Goal: Communication & Community: Answer question/provide support

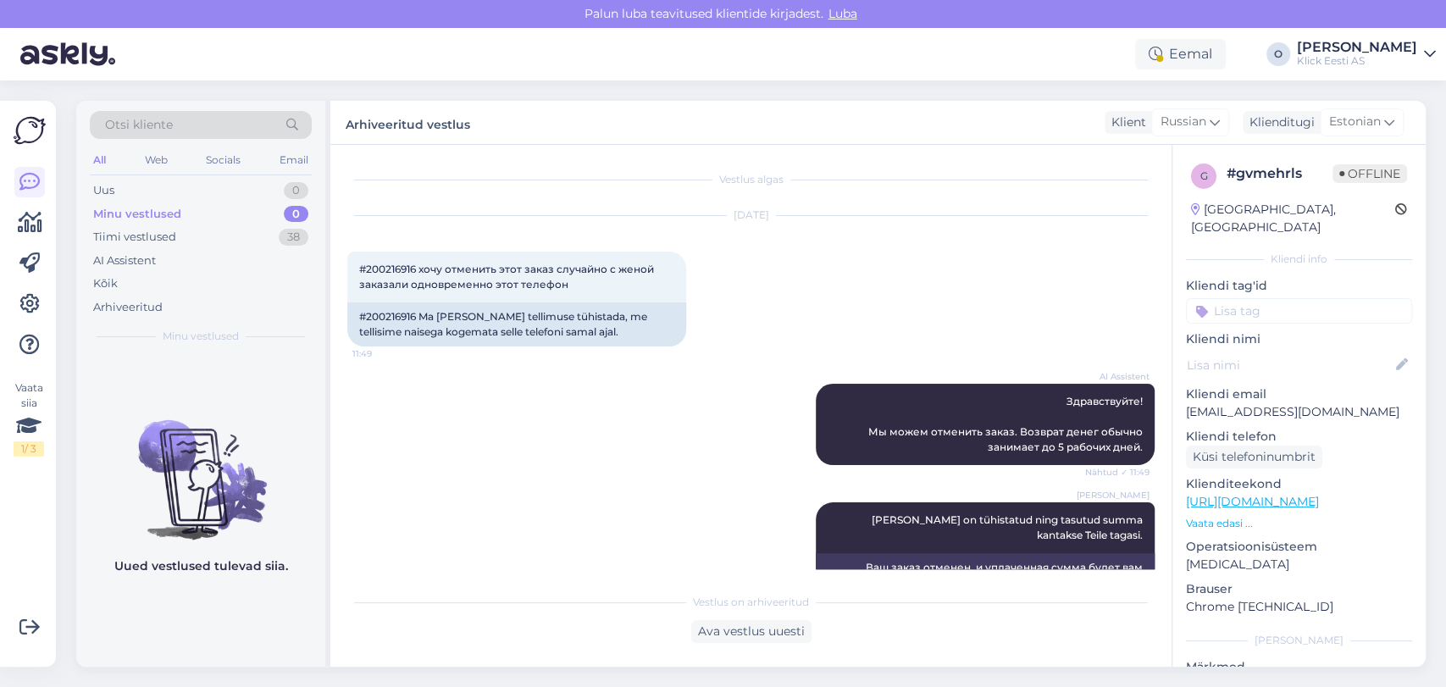
scroll to position [352, 0]
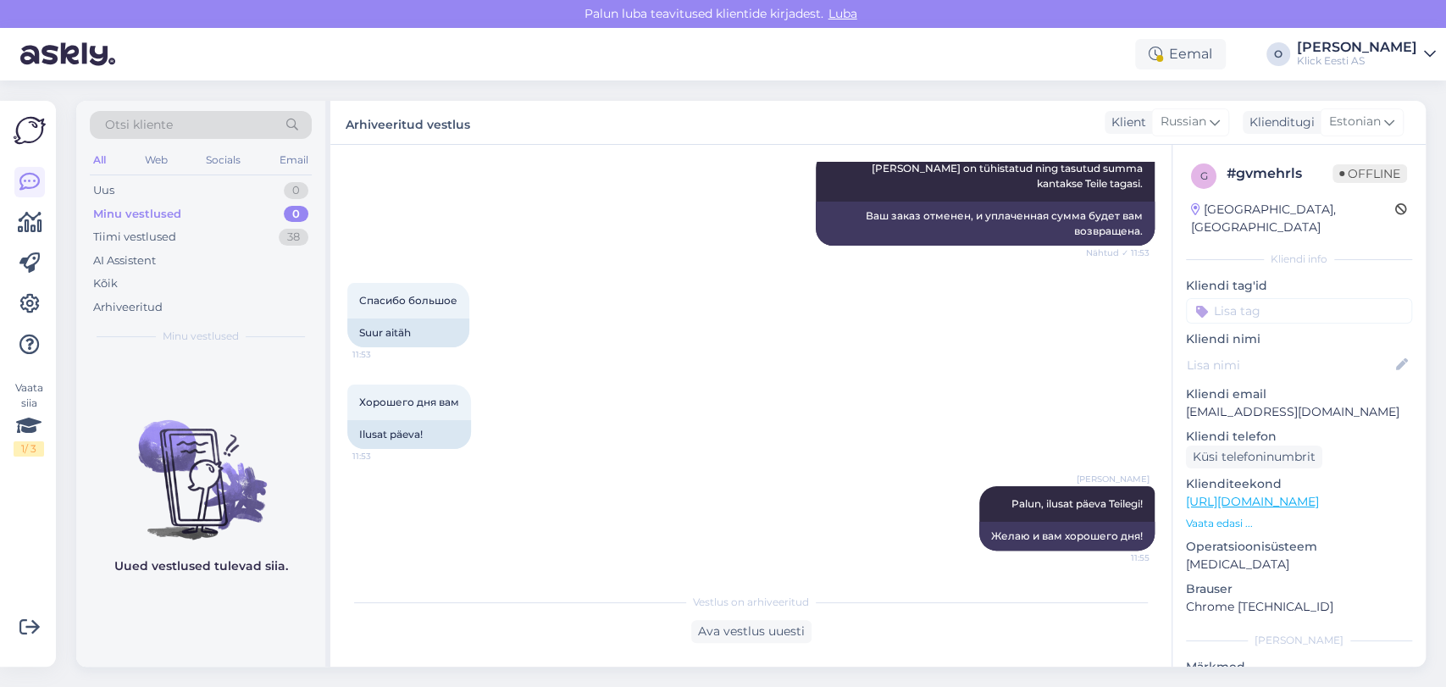
click at [129, 182] on div "Uus 0" at bounding box center [201, 191] width 222 height 24
click at [163, 128] on span "Otsi kliente" at bounding box center [139, 125] width 68 height 18
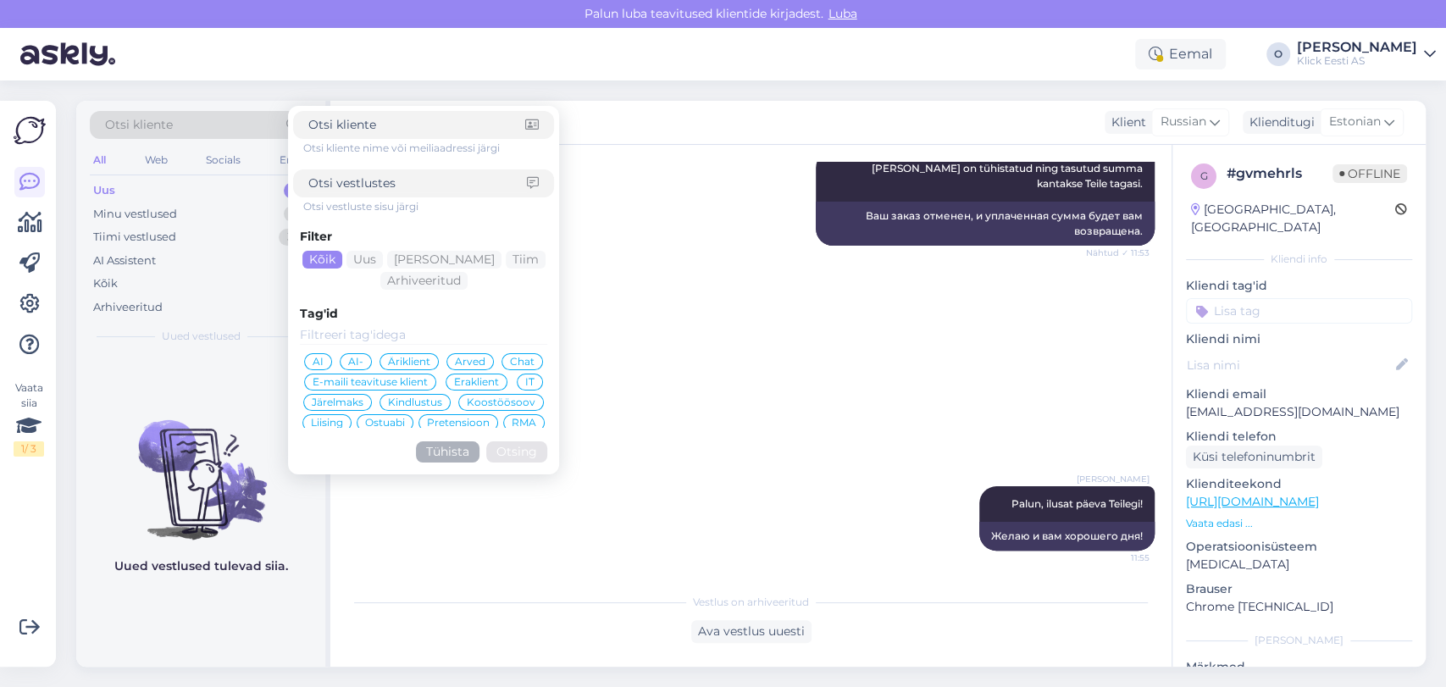
click at [396, 187] on input at bounding box center [417, 184] width 219 height 18
paste input "200216318"
type input "200216318"
click button "Otsing" at bounding box center [516, 451] width 61 height 21
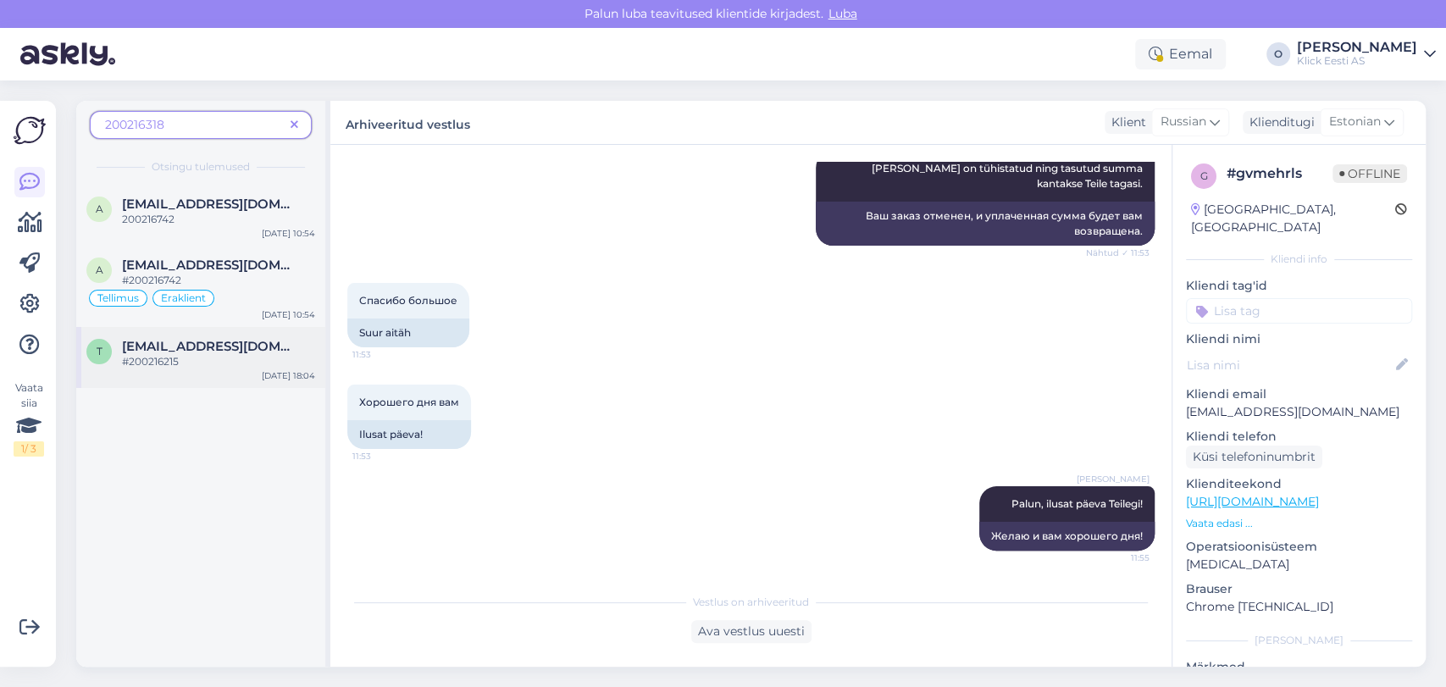
click at [134, 361] on span "#200216215" at bounding box center [150, 361] width 57 height 13
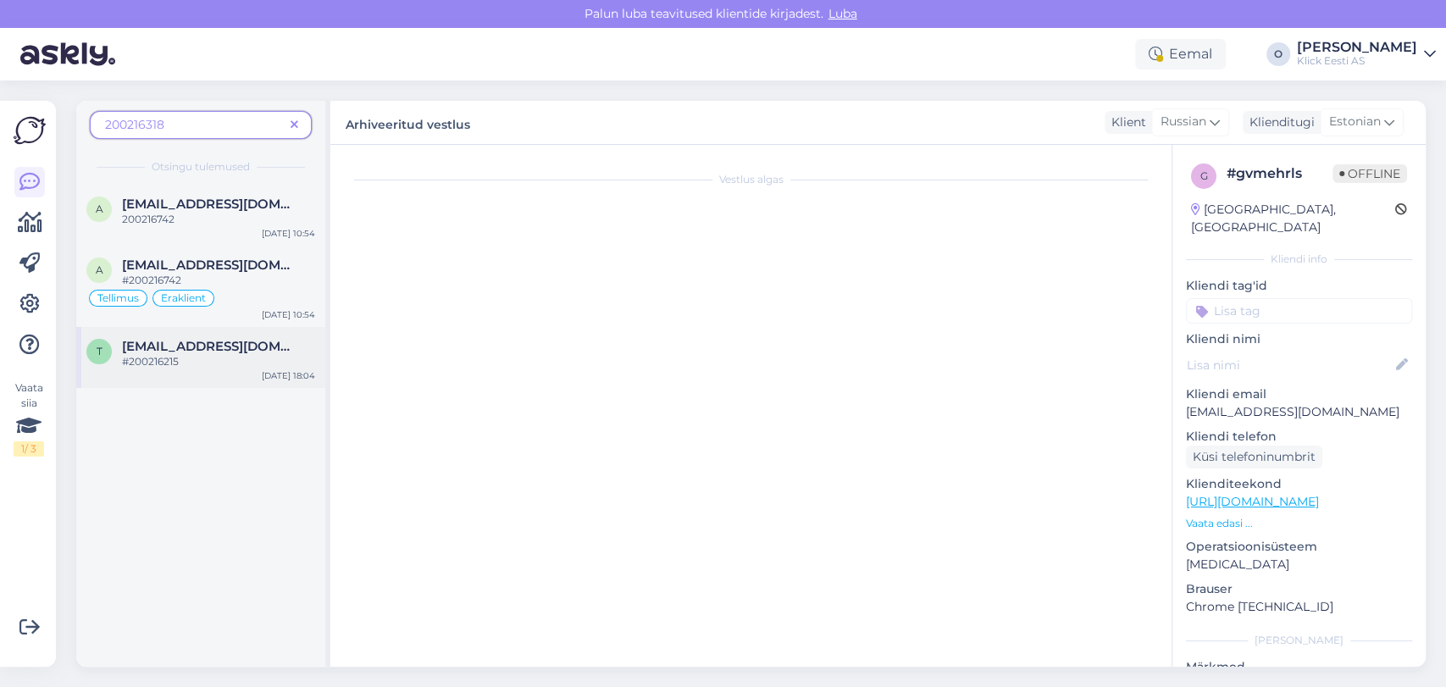
scroll to position [711, 0]
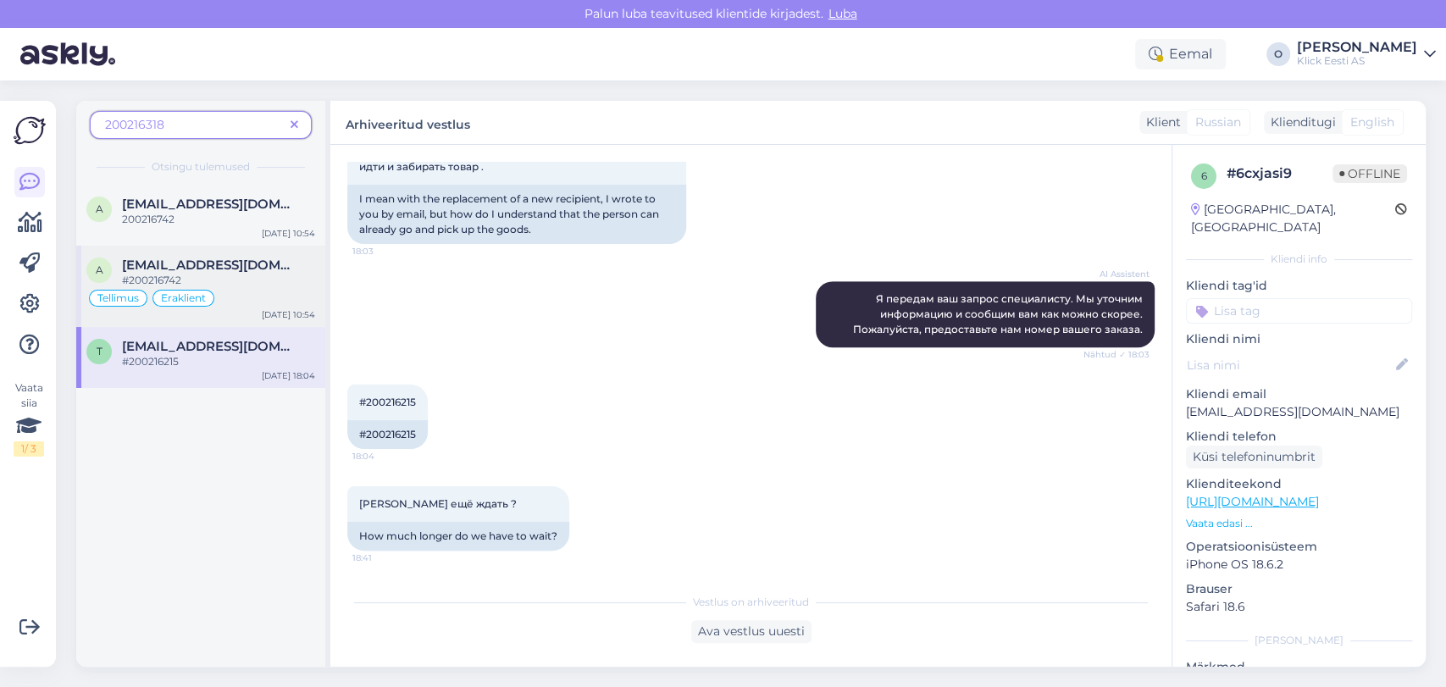
click at [169, 274] on span "#200216742" at bounding box center [151, 280] width 59 height 13
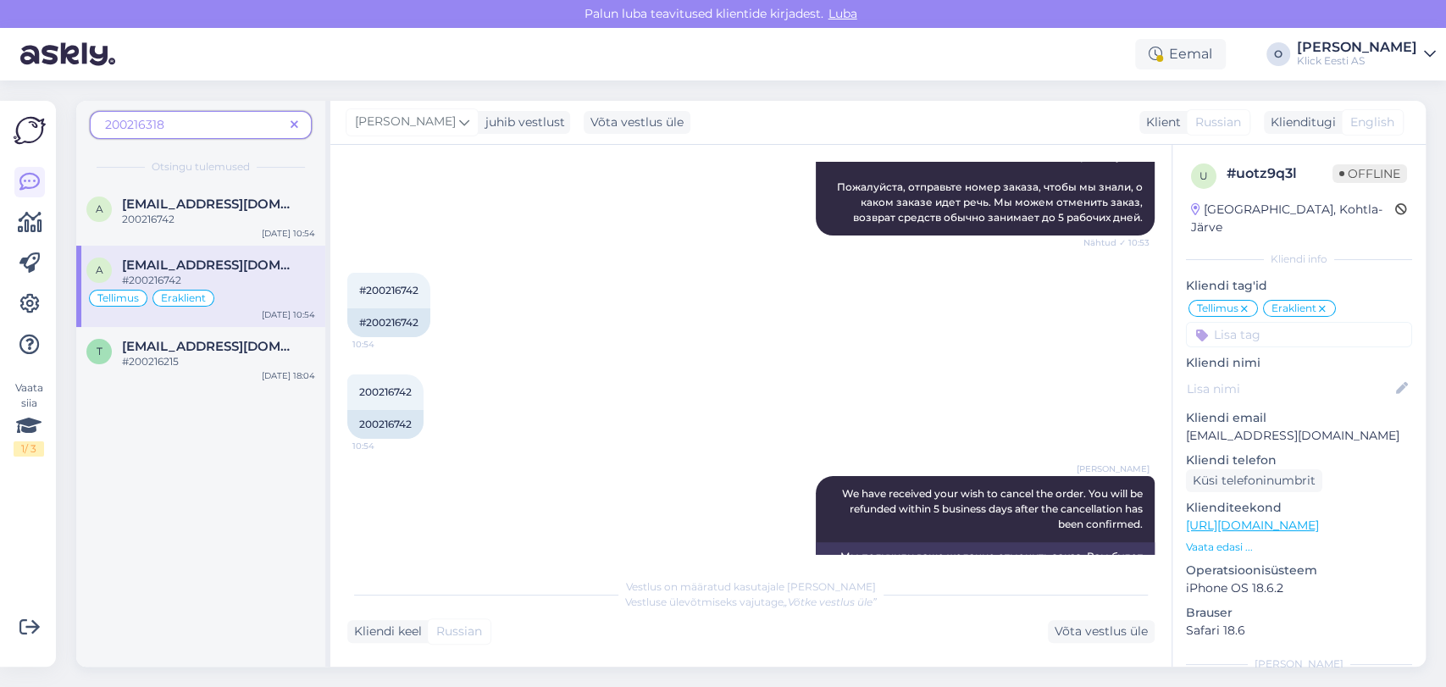
scroll to position [0, 0]
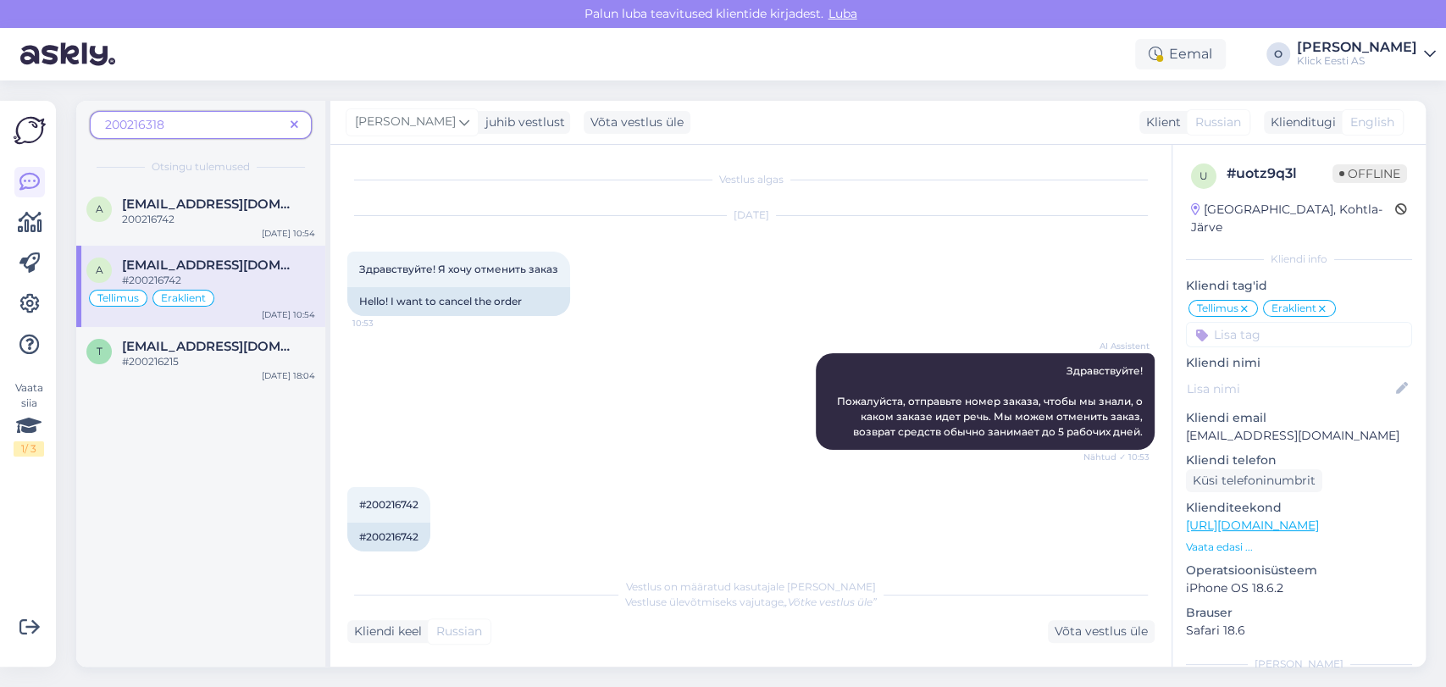
click at [301, 120] on span at bounding box center [294, 125] width 21 height 18
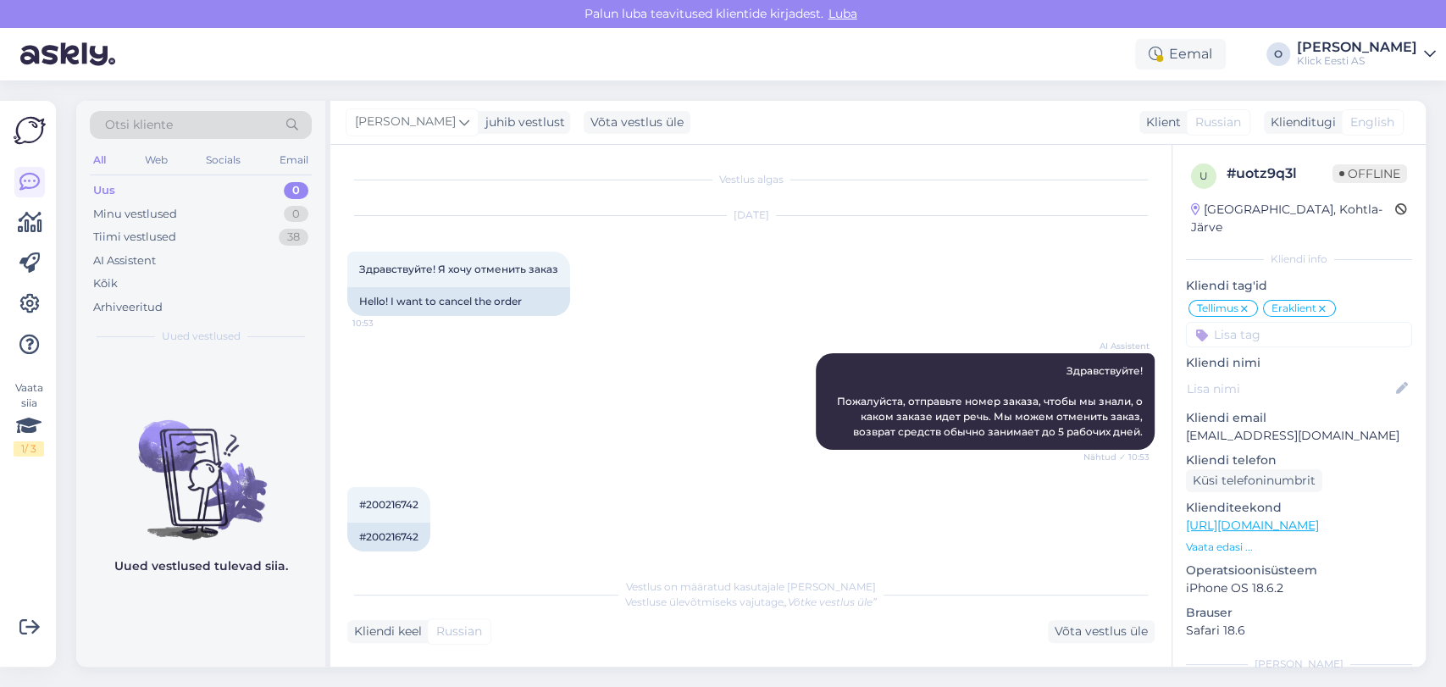
click at [239, 124] on div "Otsi kliente" at bounding box center [201, 125] width 222 height 28
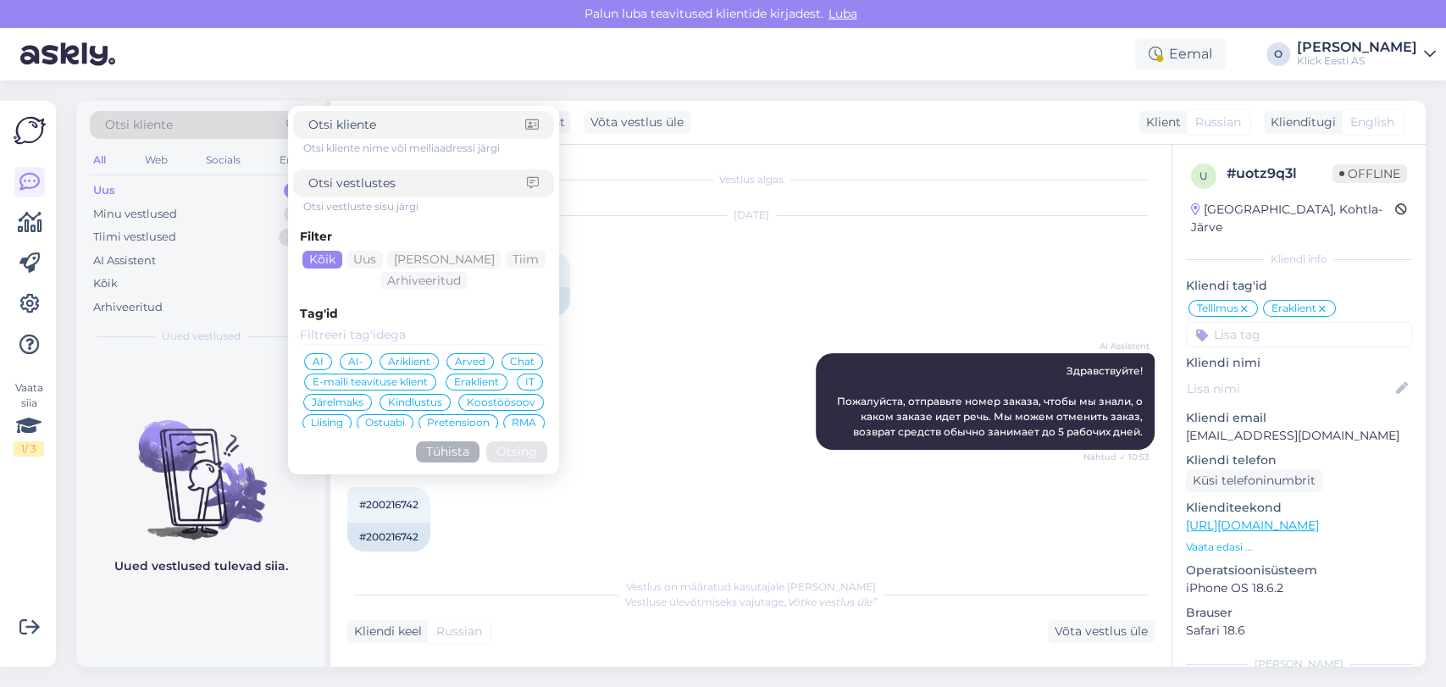
type input "[EMAIL_ADDRESS][DOMAIN_NAME]"
click button "Otsing" at bounding box center [516, 451] width 61 height 21
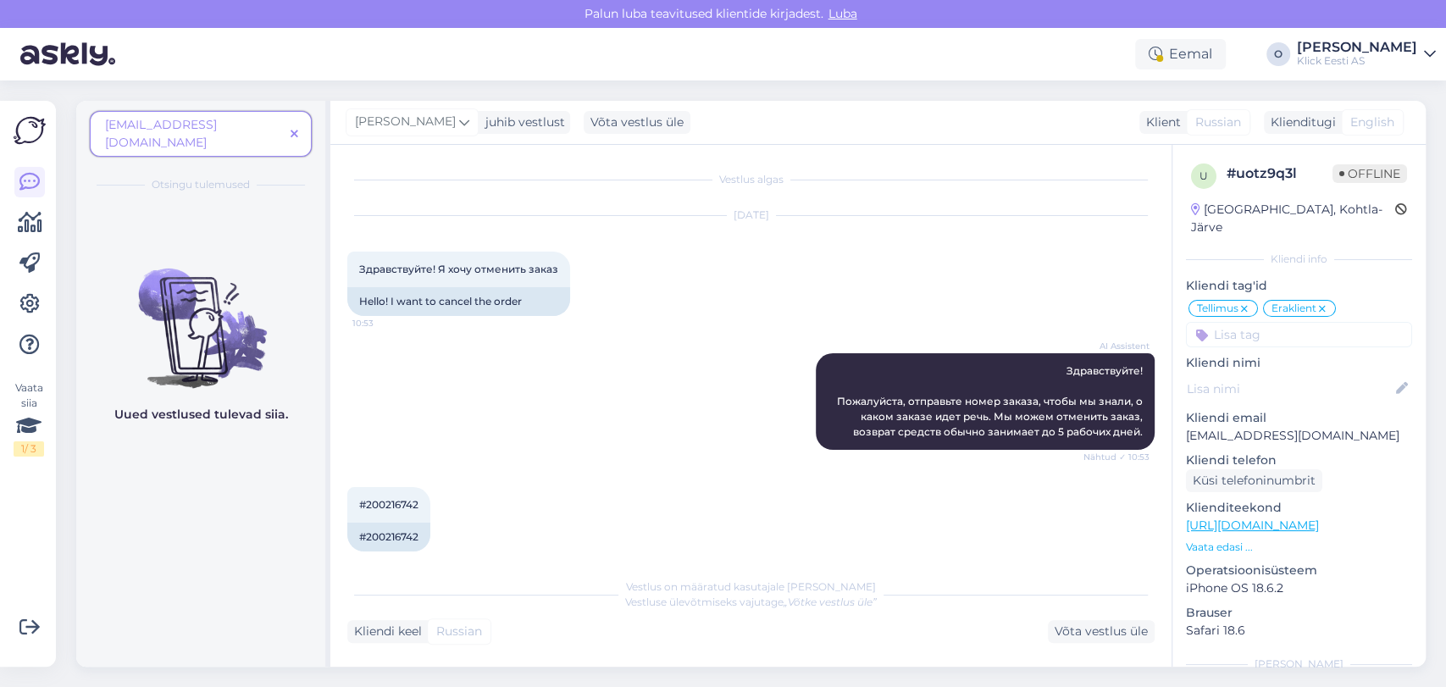
click at [239, 124] on span "[EMAIL_ADDRESS][DOMAIN_NAME]" at bounding box center [194, 134] width 179 height 36
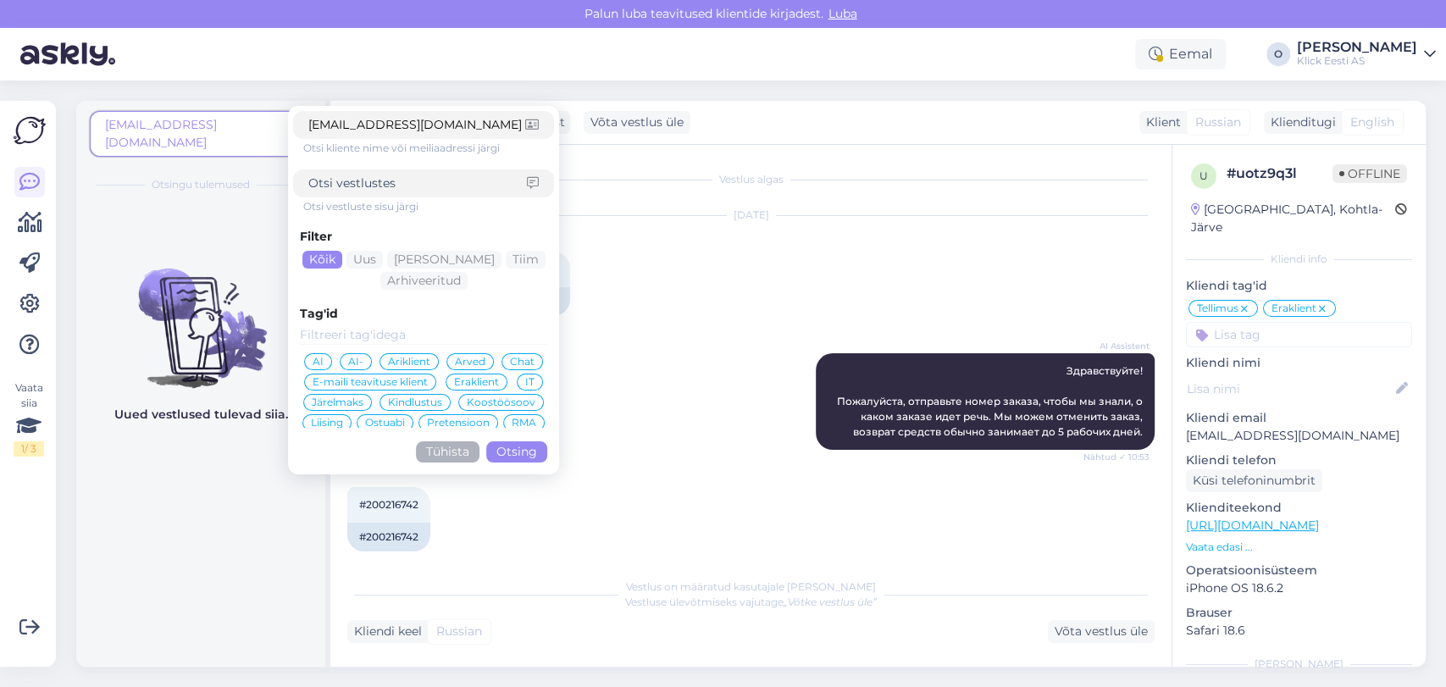
click at [623, 315] on div "[DATE] Здравствуйте! Я хочу отменить заказ 10:53 Hello! I want to cancel the or…" at bounding box center [750, 265] width 807 height 137
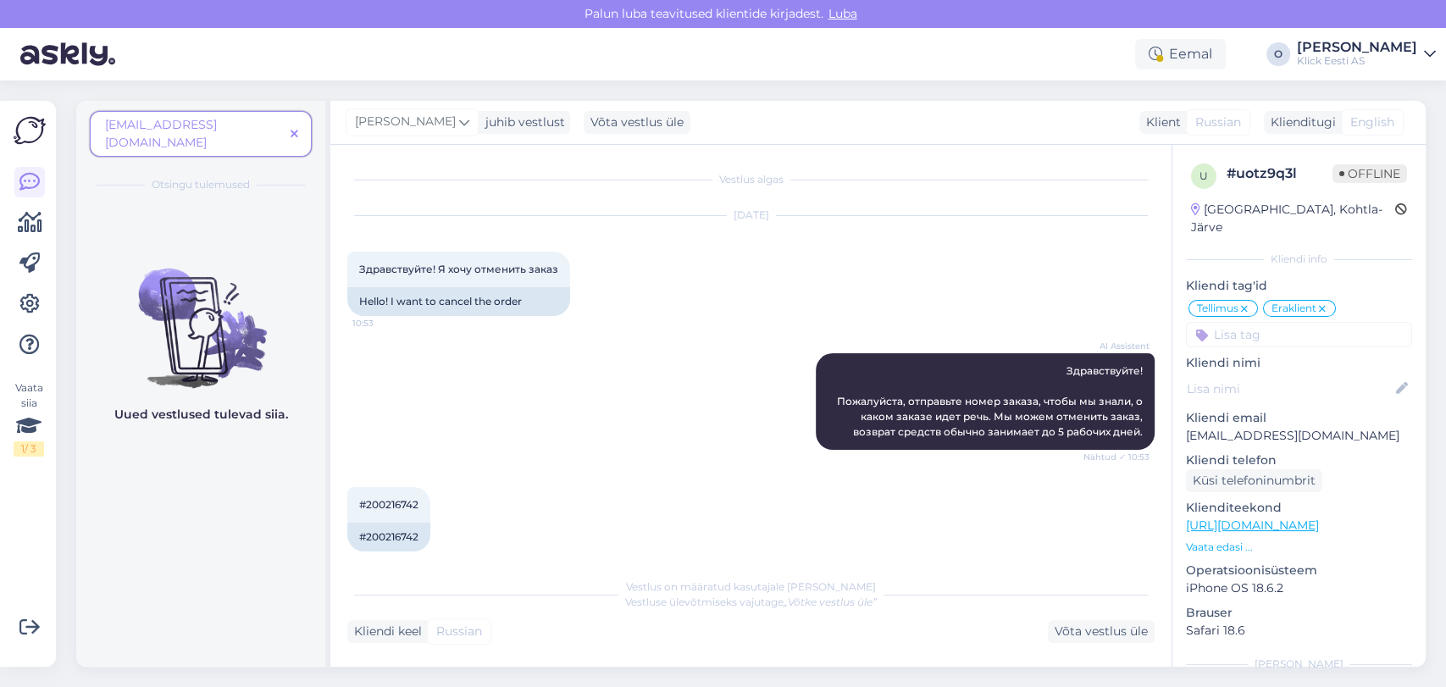
click at [298, 125] on span at bounding box center [294, 134] width 21 height 18
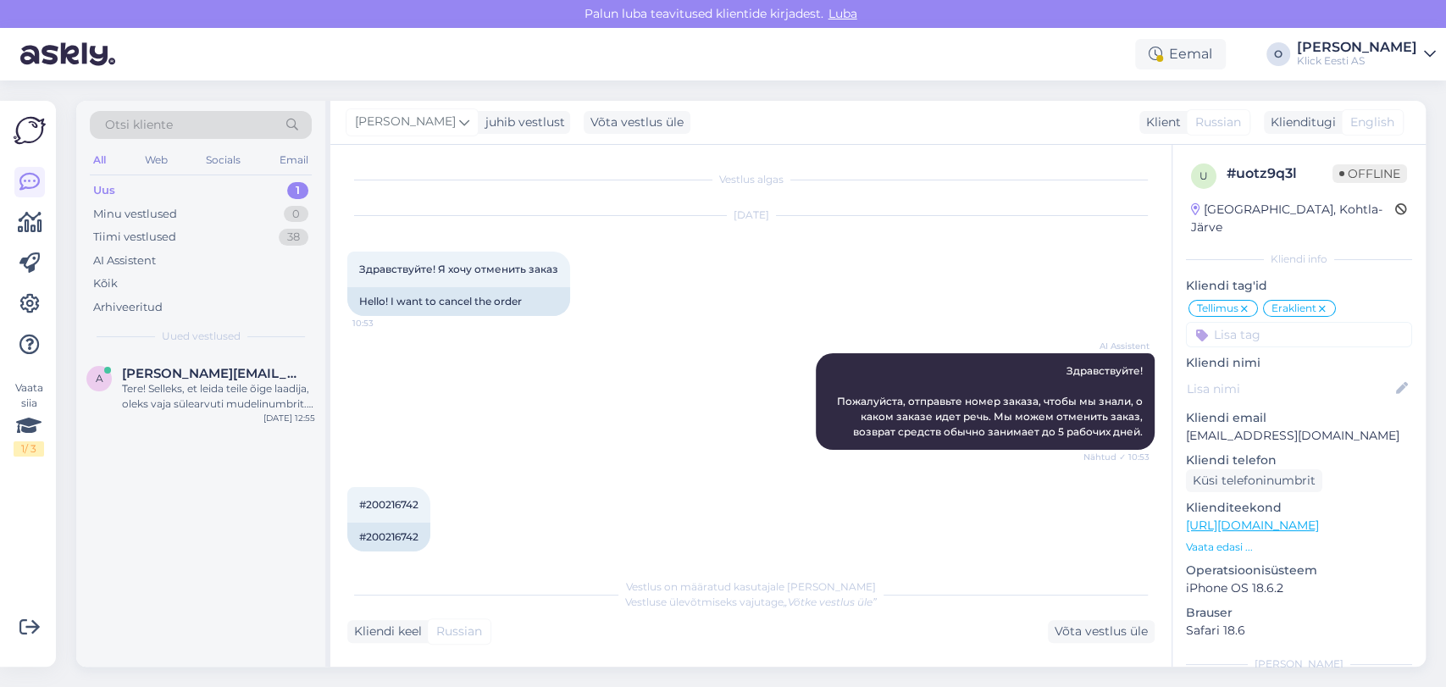
click at [180, 188] on div "Uus 1" at bounding box center [201, 191] width 222 height 24
click at [197, 390] on div "Tere! Selleks, et leida teile õige laadija, oleks vaja sülearvuti mudelinumbrit…" at bounding box center [218, 396] width 193 height 30
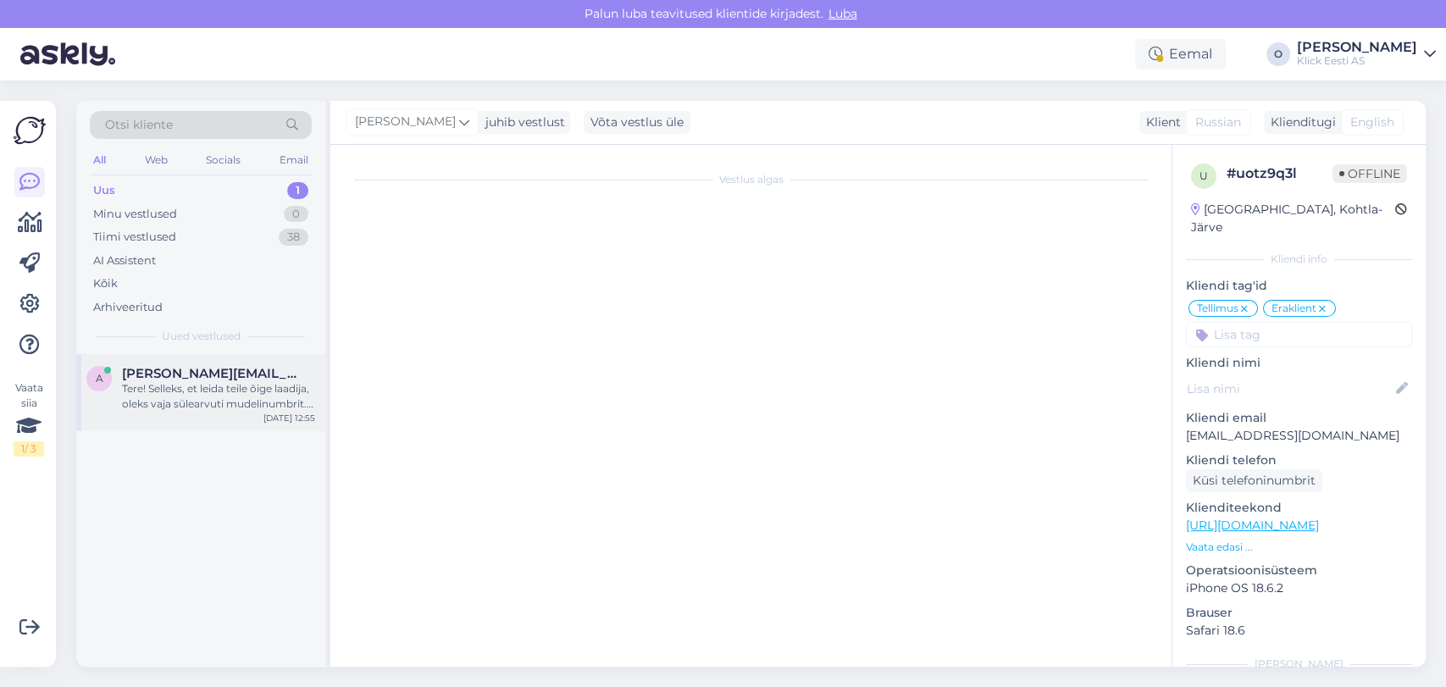
scroll to position [3, 0]
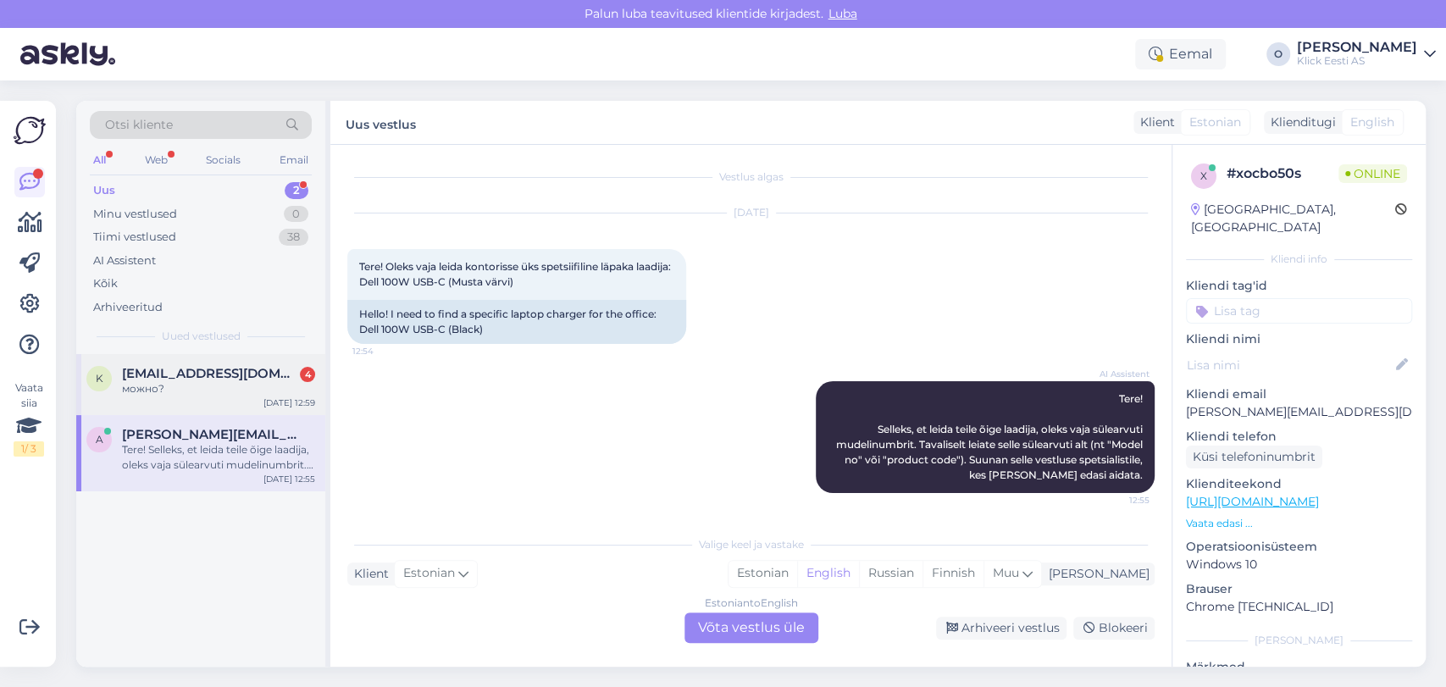
click at [197, 372] on span "[EMAIL_ADDRESS][DOMAIN_NAME]" at bounding box center [210, 373] width 176 height 15
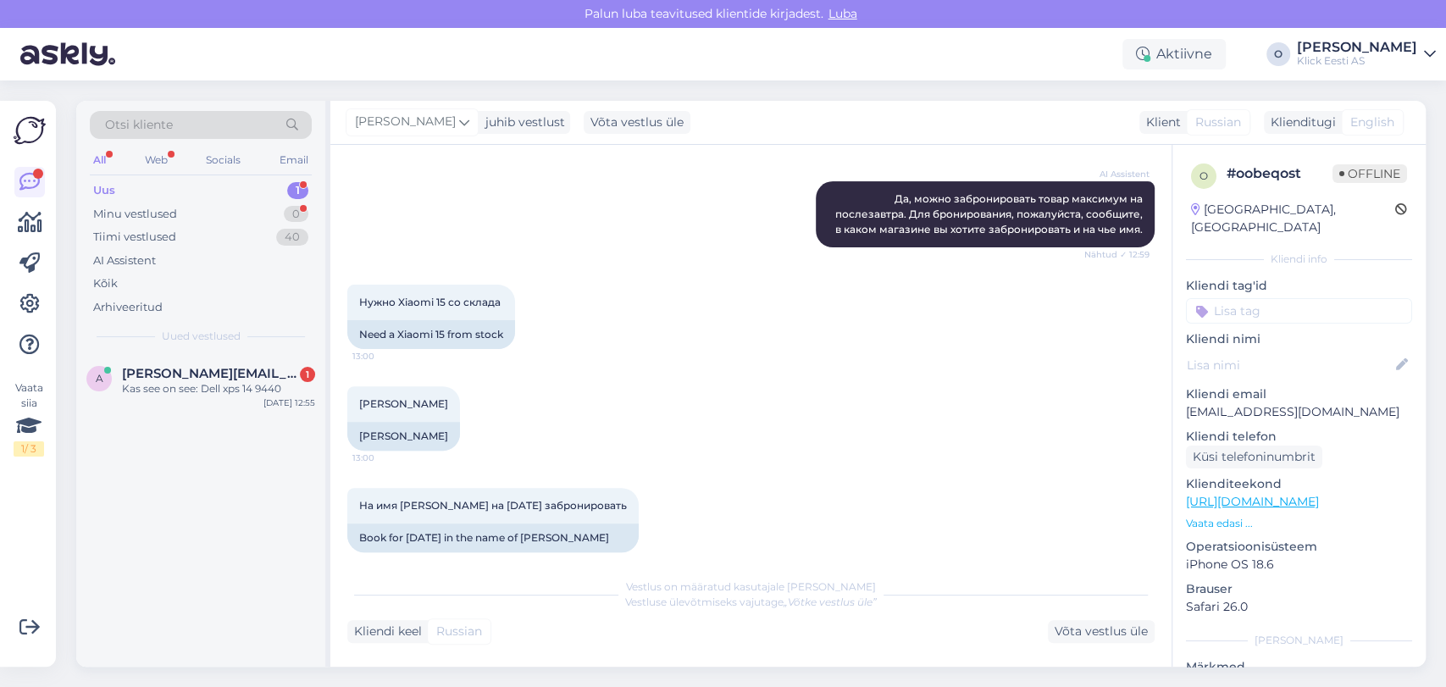
scroll to position [582, 0]
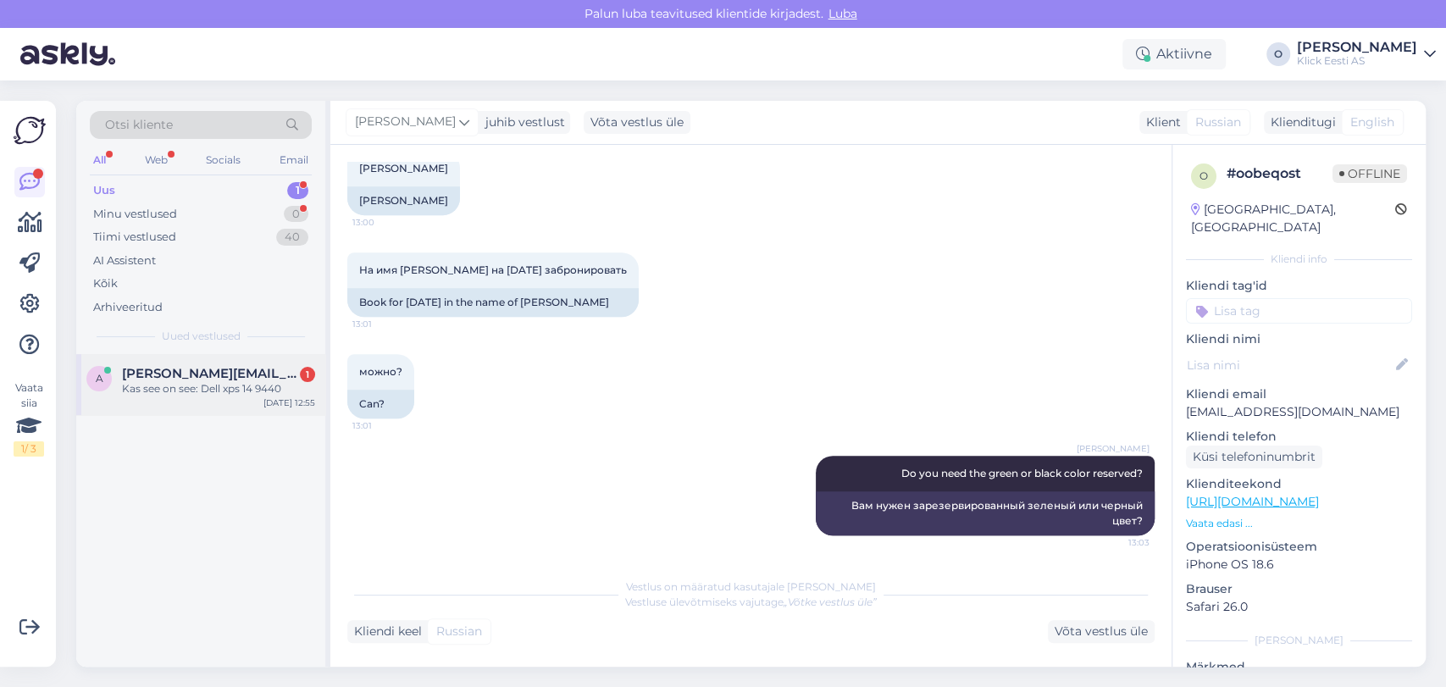
click at [221, 388] on div "Kas see on see: Dell xps 14 9440" at bounding box center [218, 388] width 193 height 15
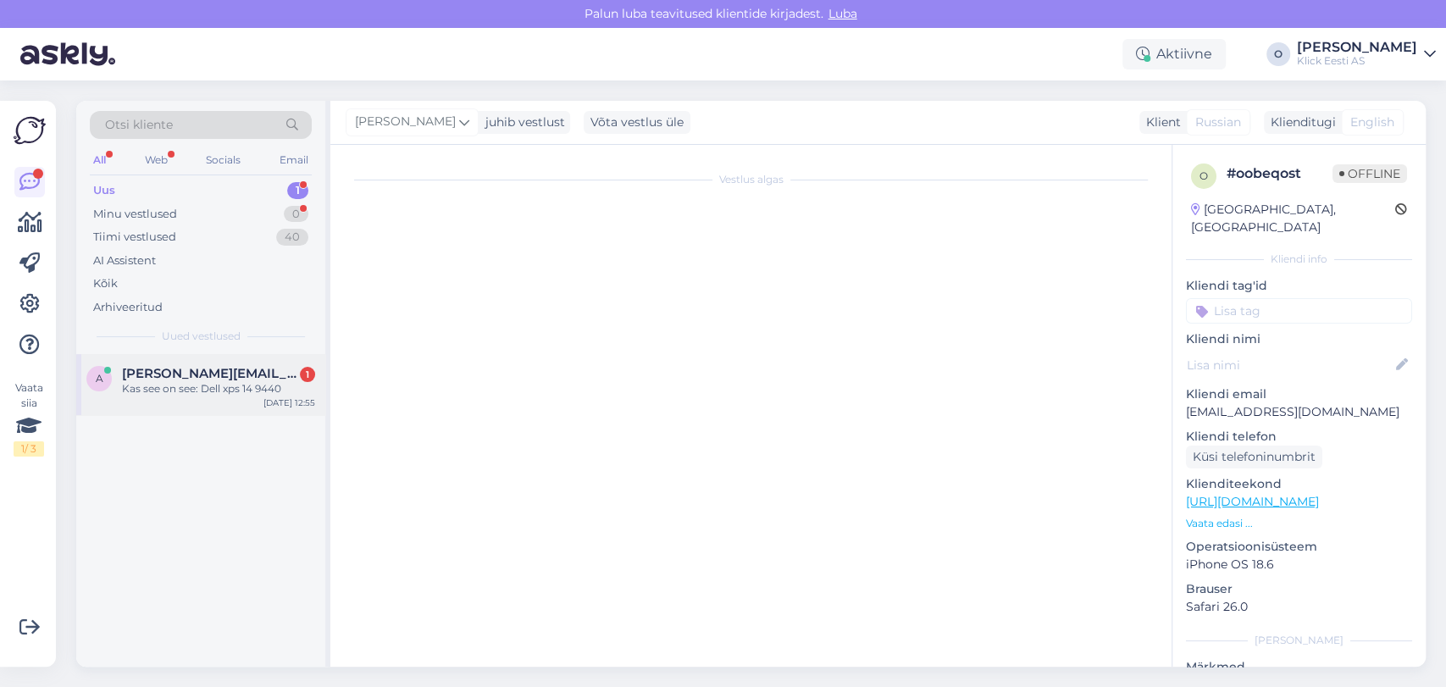
scroll to position [203, 0]
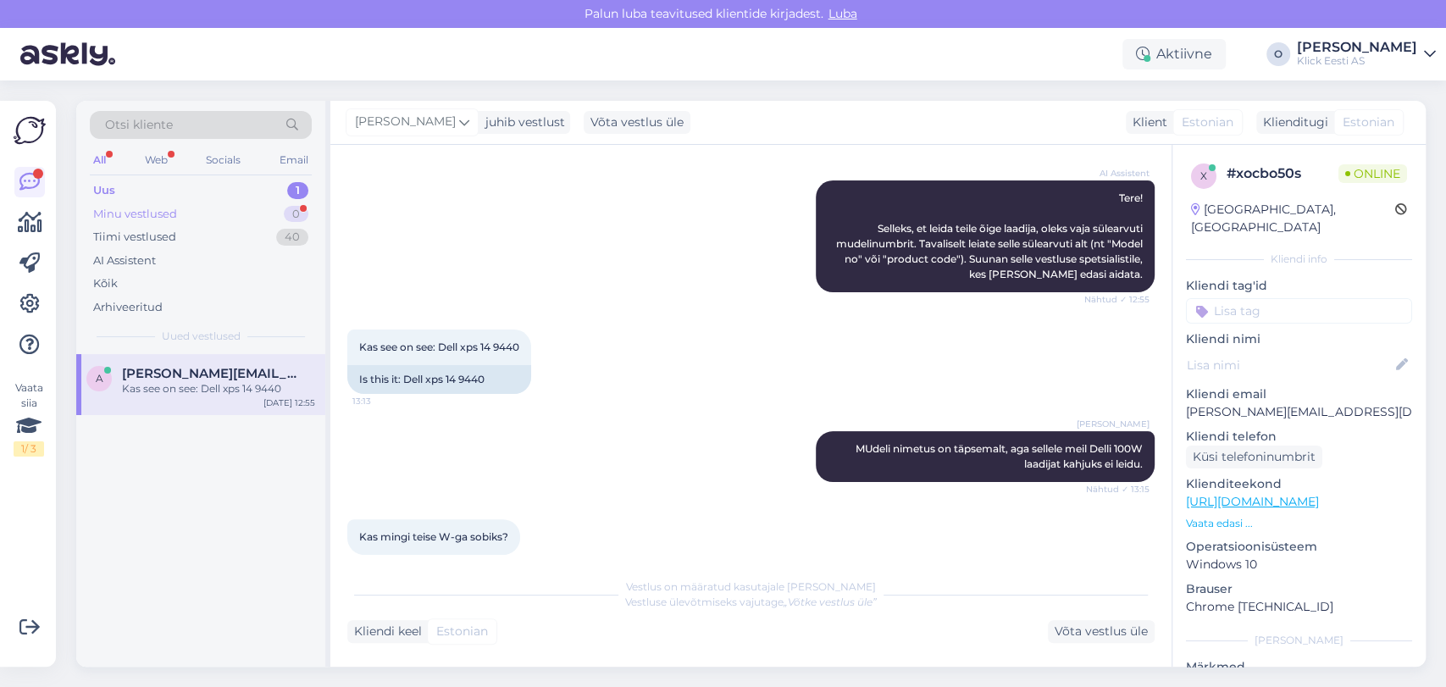
click at [194, 222] on div "Minu vestlused 0" at bounding box center [201, 214] width 222 height 24
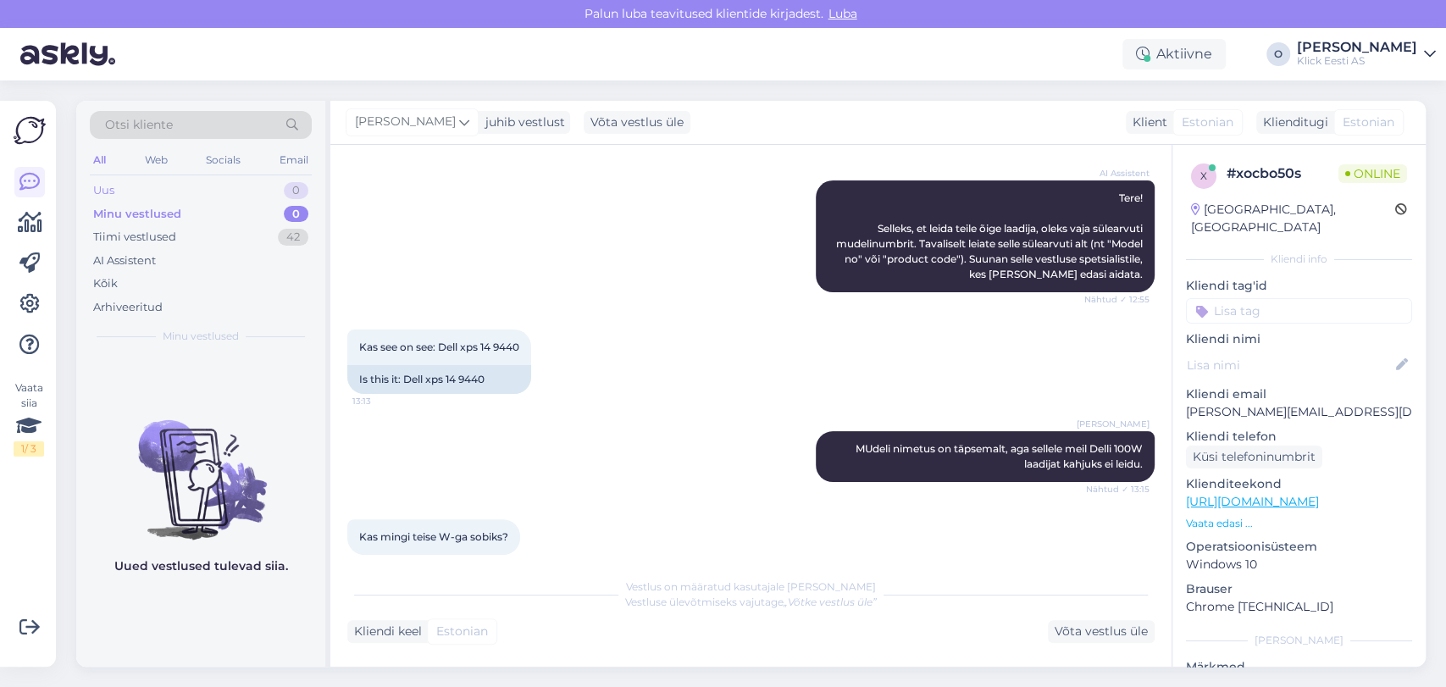
click at [183, 198] on div "Uus 0" at bounding box center [201, 191] width 222 height 24
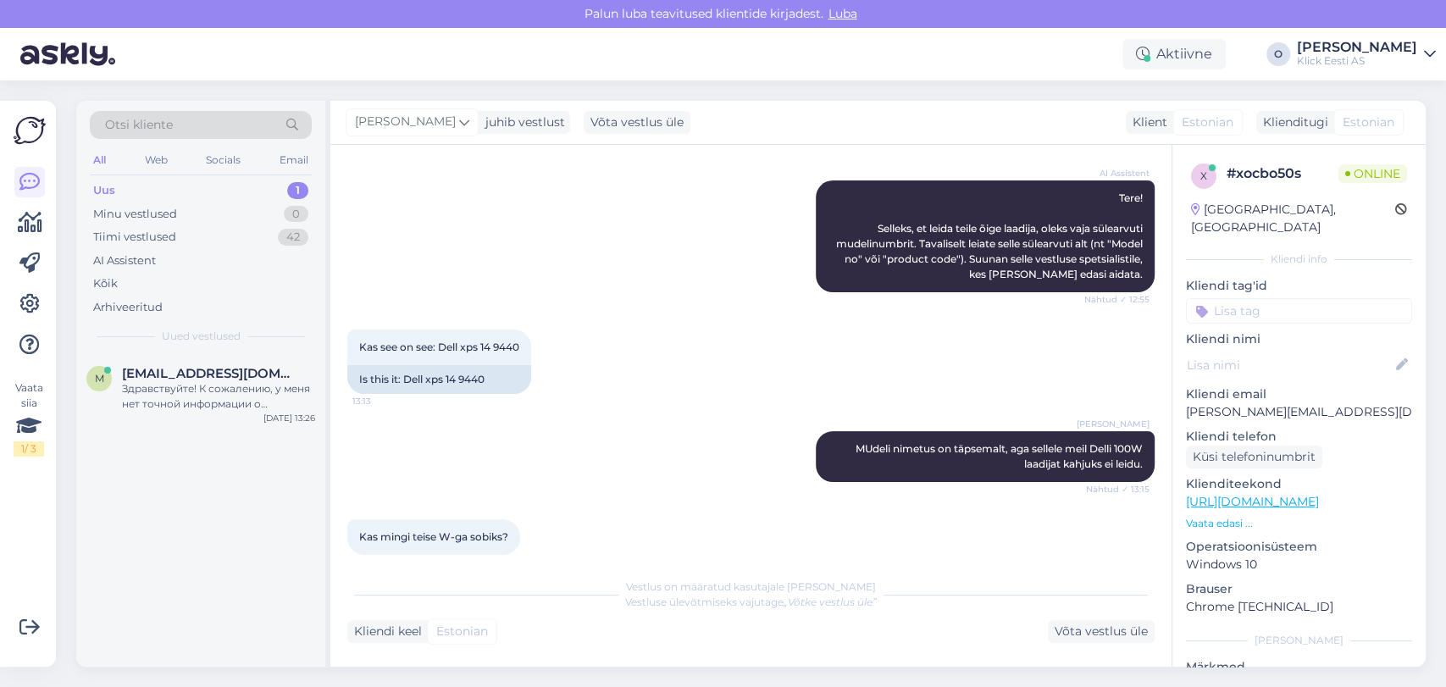
click at [203, 185] on div "Uus 1" at bounding box center [201, 191] width 222 height 24
click at [242, 384] on div "Здравствуйте! К сожалению, у меня нет точной информации о возможности настенног…" at bounding box center [218, 396] width 193 height 30
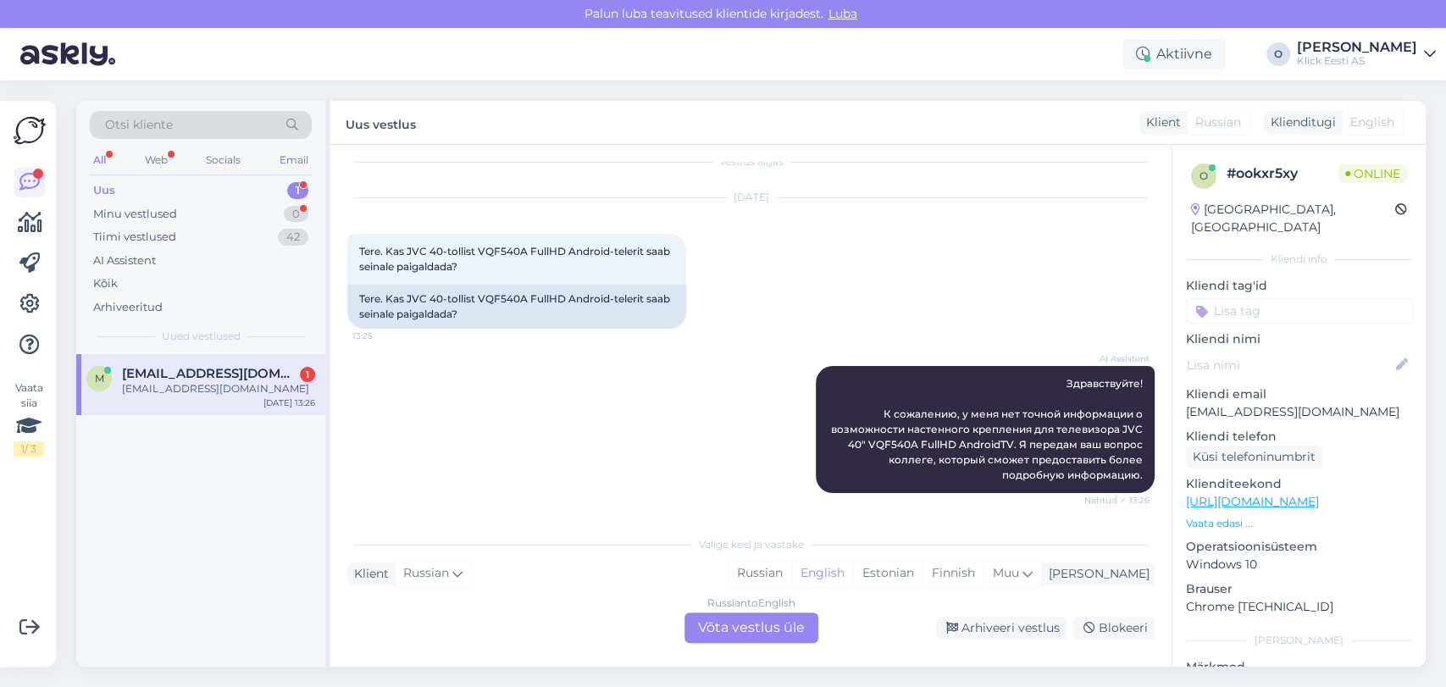
scroll to position [119, 0]
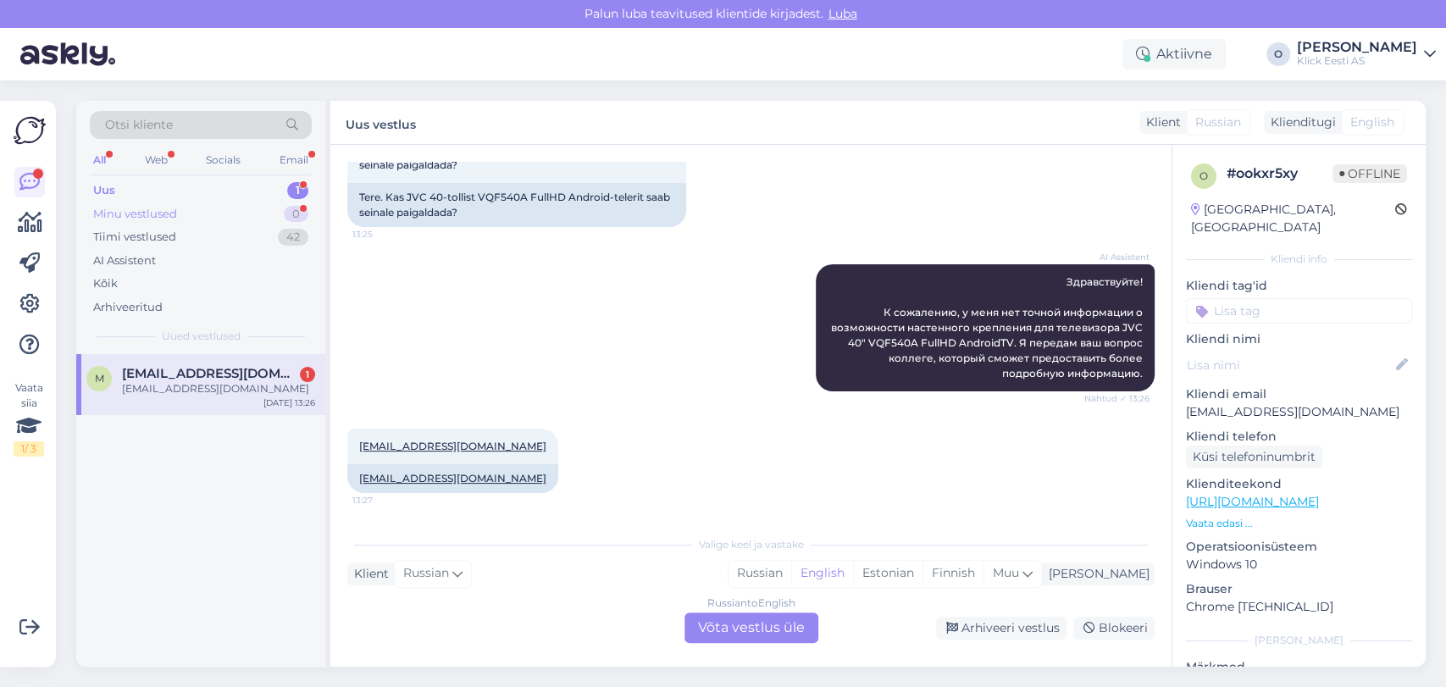
click at [186, 216] on div "Minu vestlused 0" at bounding box center [201, 214] width 222 height 24
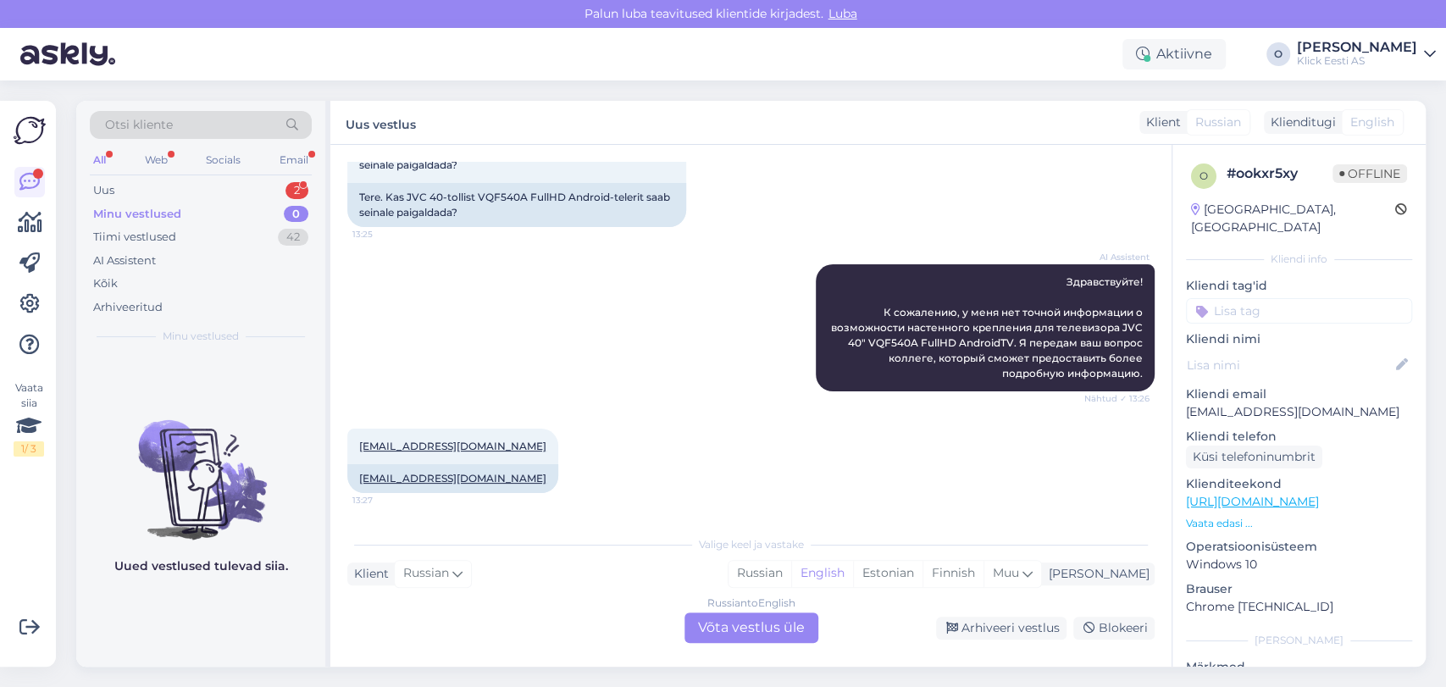
click at [186, 216] on div "Minu vestlused 0" at bounding box center [201, 214] width 222 height 24
drag, startPoint x: 186, startPoint y: 215, endPoint x: 178, endPoint y: 198, distance: 18.9
click at [178, 198] on div "Uus 2 Minu vestlused 0 Tiimi vestlused 42 AI Assistent Kõik Arhiveeritud" at bounding box center [201, 249] width 222 height 140
click at [170, 190] on div "Uus 2" at bounding box center [201, 191] width 222 height 24
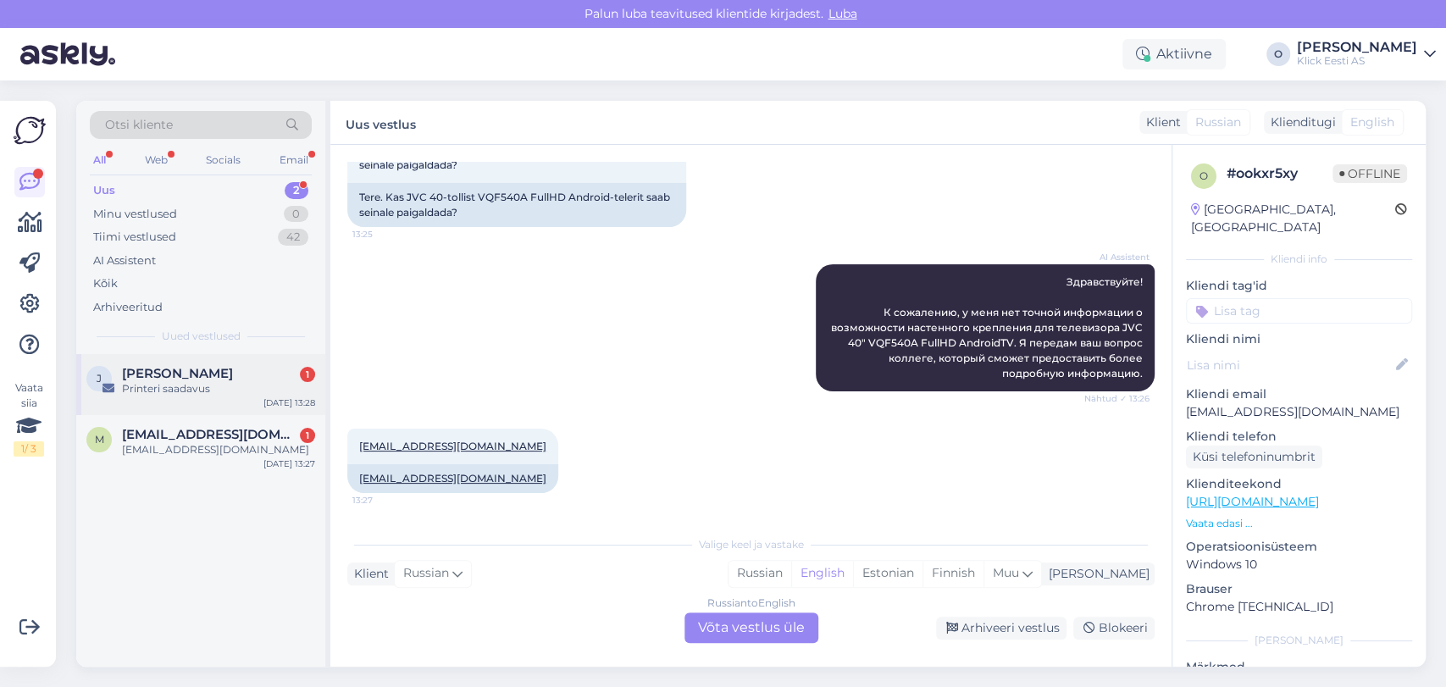
click at [181, 363] on div "[PERSON_NAME] 1 Printeri saadavus [DATE] 13:28" at bounding box center [200, 384] width 249 height 61
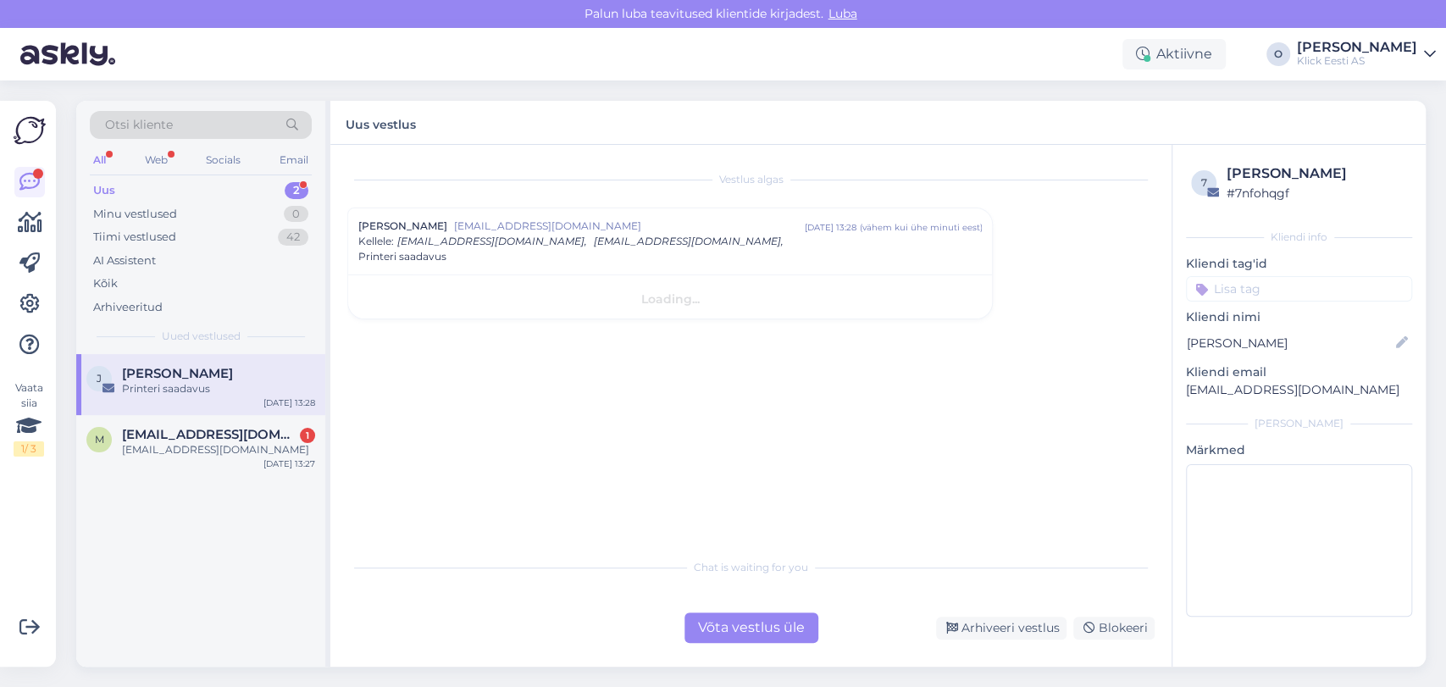
scroll to position [0, 0]
